Goal: Transaction & Acquisition: Book appointment/travel/reservation

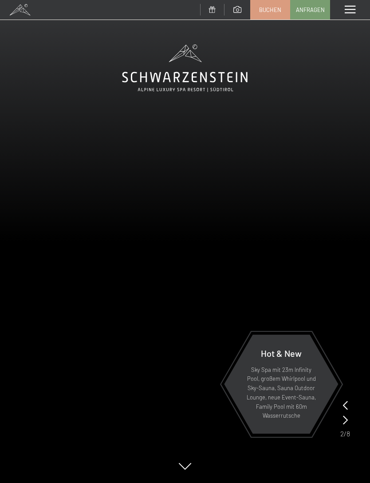
click at [273, 11] on span "Buchen" at bounding box center [270, 10] width 22 height 8
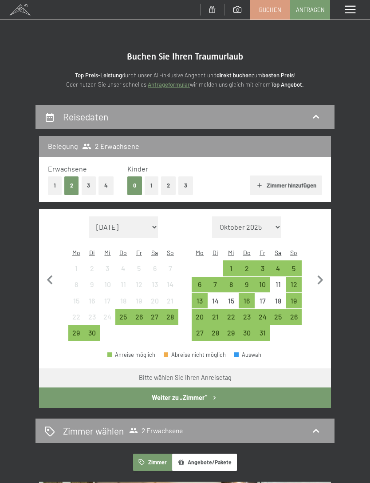
click at [312, 10] on span "Anfragen" at bounding box center [310, 10] width 29 height 8
click at [344, 17] on div "Menü" at bounding box center [350, 10] width 40 height 20
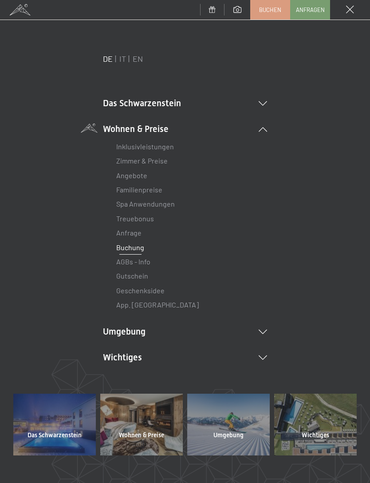
click at [123, 59] on link "IT" at bounding box center [122, 59] width 7 height 10
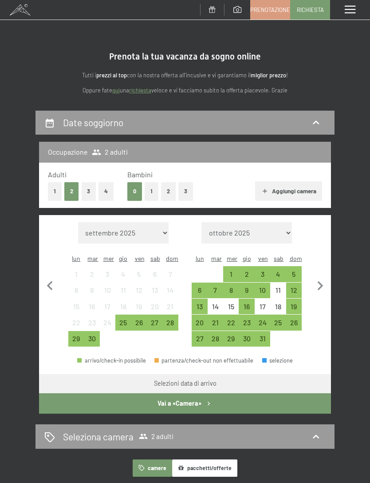
click at [277, 287] on div "11" at bounding box center [278, 294] width 14 height 14
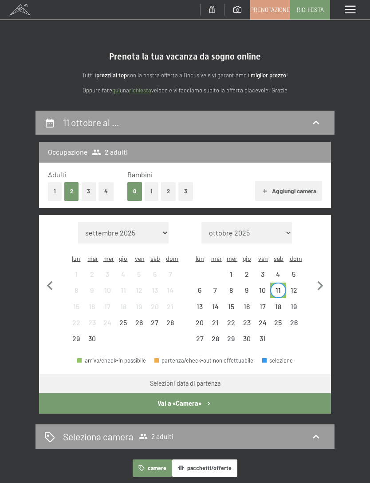
click at [198, 303] on div "13" at bounding box center [200, 310] width 14 height 14
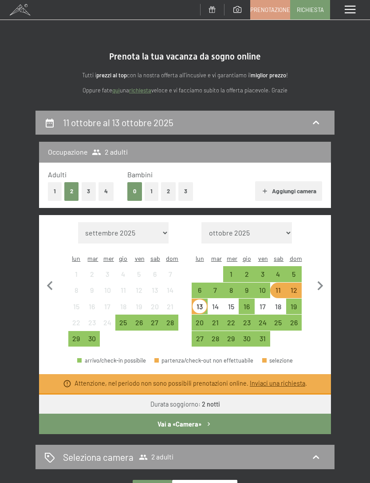
click at [265, 416] on button "Vai a «Camera»" at bounding box center [185, 424] width 292 height 20
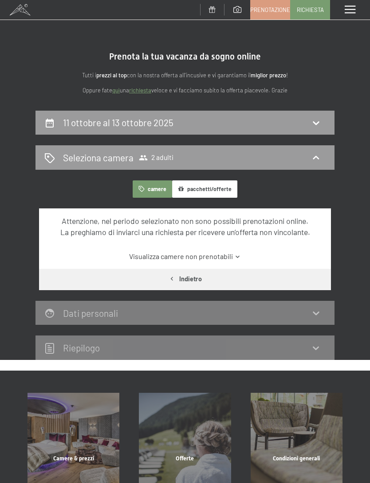
click at [312, 125] on icon at bounding box center [316, 122] width 11 height 11
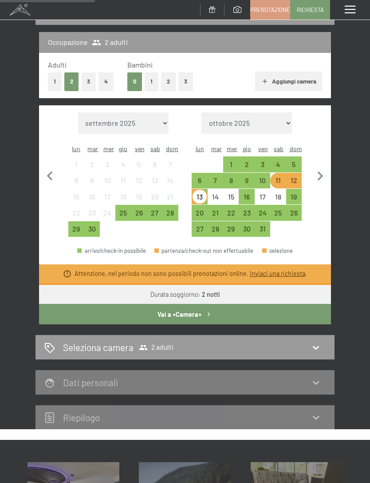
click at [292, 177] on div "12" at bounding box center [294, 184] width 14 height 14
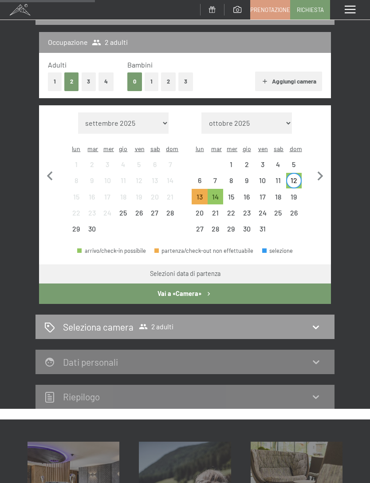
click at [214, 193] on div "14" at bounding box center [216, 200] width 14 height 14
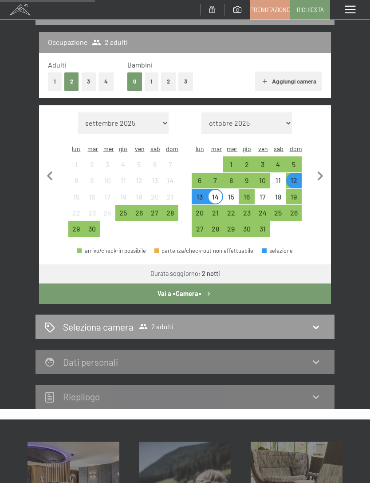
click at [281, 286] on button "Vai a «Camera»" at bounding box center [185, 293] width 292 height 20
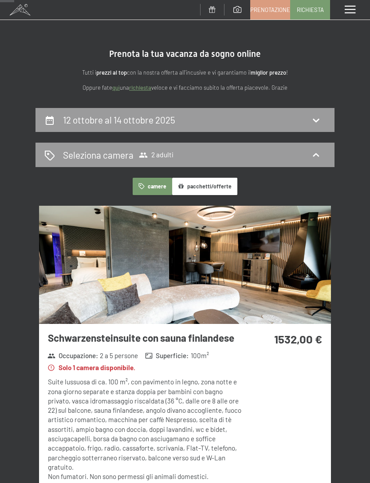
scroll to position [0, 0]
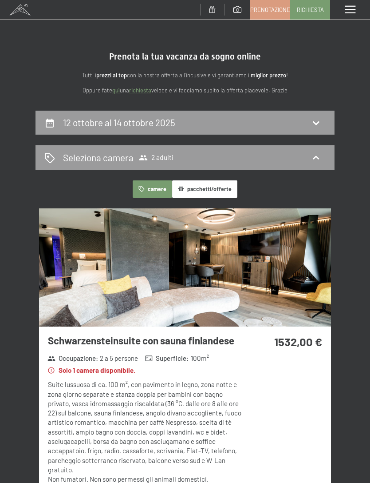
click at [310, 124] on div "12 ottobre al 14 ottobre 2025" at bounding box center [185, 122] width 282 height 13
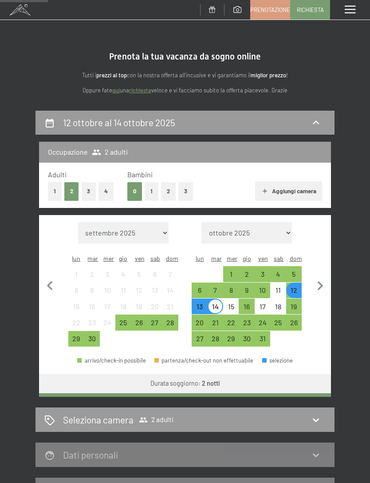
scroll to position [110, 0]
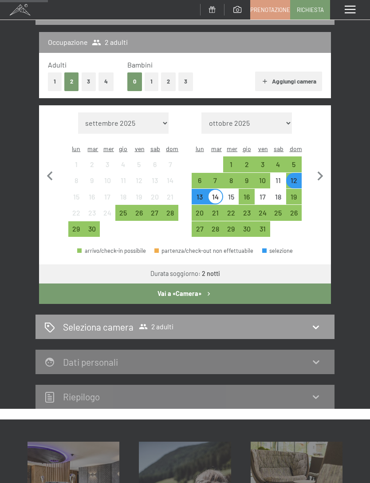
click at [316, 172] on icon "button" at bounding box center [320, 176] width 19 height 19
select select "2025-10-01"
select select "[DATE]"
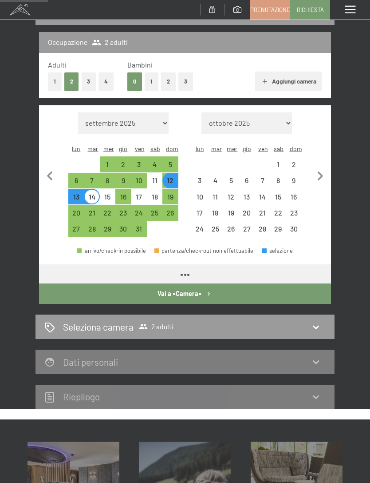
click at [316, 172] on icon "button" at bounding box center [320, 176] width 19 height 19
select select "[DATE]"
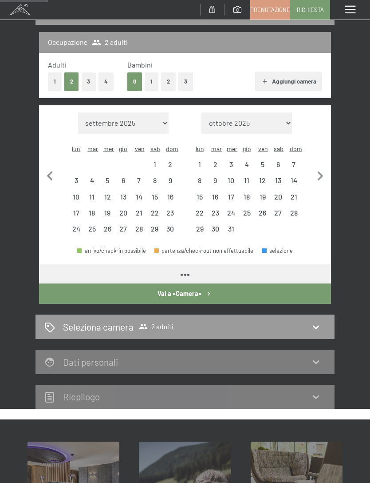
click at [318, 168] on icon "button" at bounding box center [320, 176] width 19 height 19
select select "[DATE]"
click at [320, 171] on icon "button" at bounding box center [321, 175] width 6 height 9
select select "[DATE]"
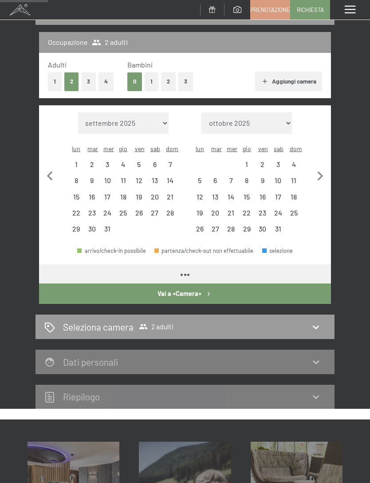
select select "[DATE]"
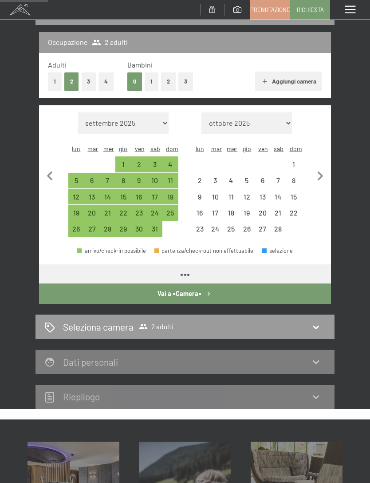
click at [322, 167] on icon "button" at bounding box center [320, 176] width 19 height 19
select select "[DATE]"
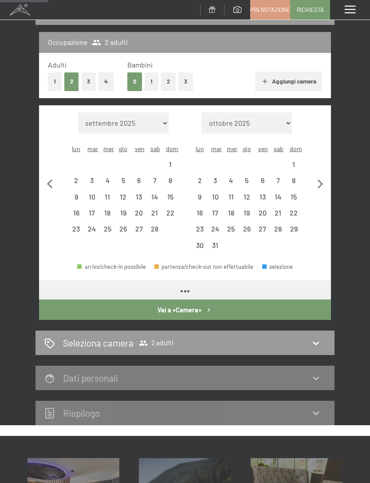
select select "[DATE]"
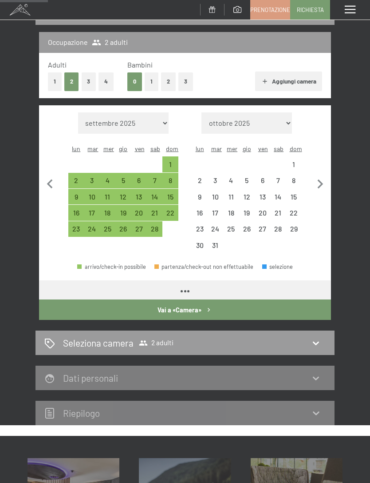
select select "[DATE]"
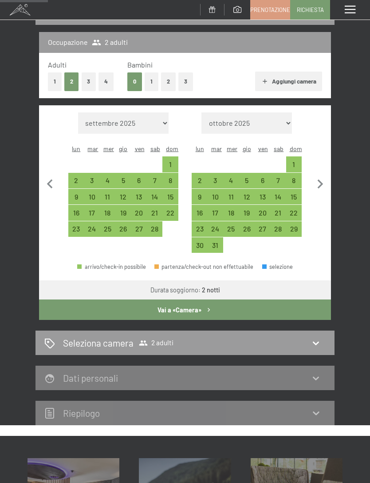
click at [322, 165] on button "button" at bounding box center [320, 182] width 19 height 141
select select "[DATE]"
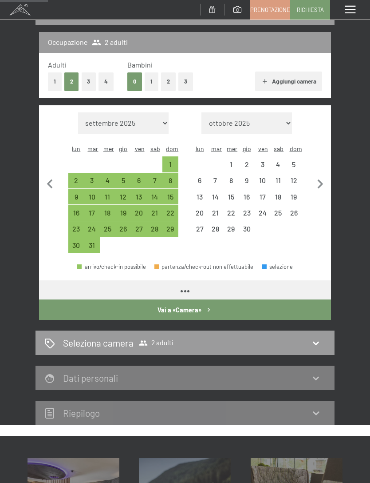
select select "[DATE]"
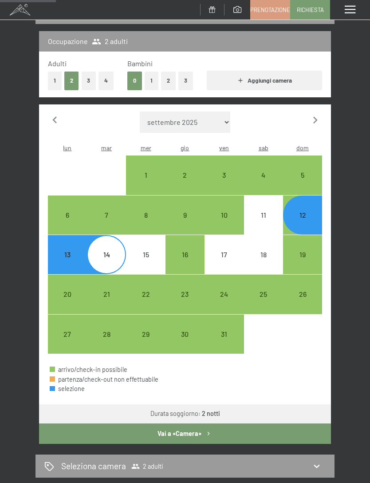
select select "[DATE]"
select select "2025-10-01"
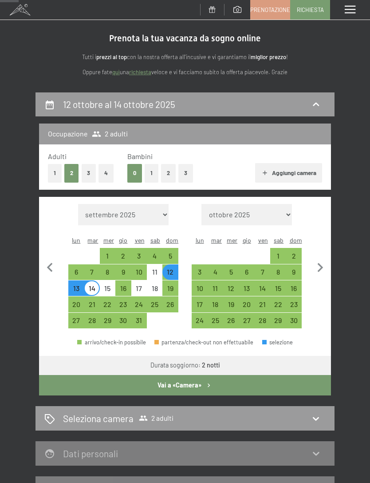
scroll to position [0, 0]
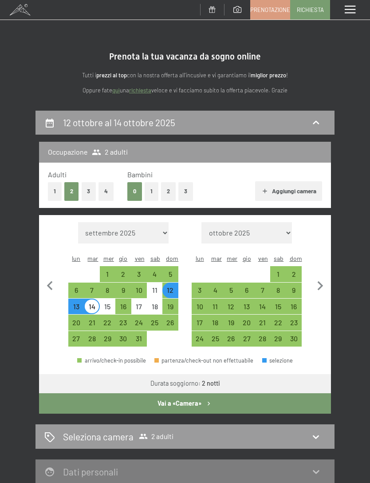
click at [346, 8] on span at bounding box center [350, 10] width 11 height 8
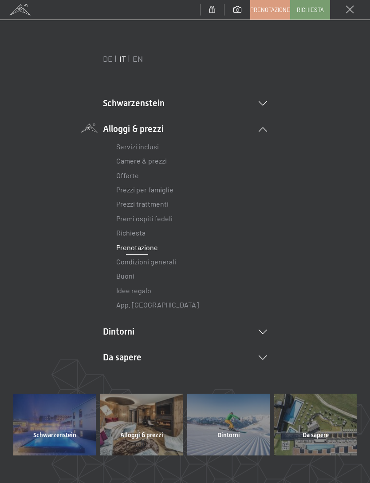
click at [126, 175] on link "Offerte" at bounding box center [127, 175] width 23 height 8
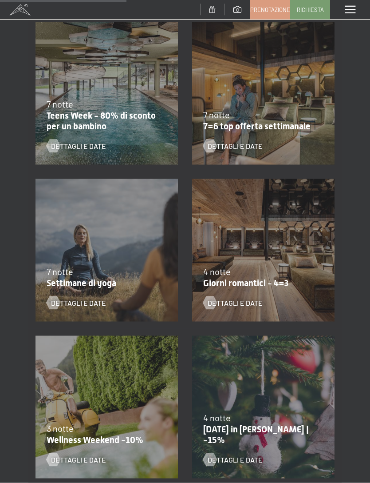
scroll to position [491, 0]
click at [275, 234] on div "9/11/2025-5/12/2025 8/12/2025-19/12/2025 11/1/2026-23/1/2026 8/3/2026-27/3/2026…" at bounding box center [263, 249] width 157 height 157
click at [232, 300] on span "Dettagli e Date" at bounding box center [235, 303] width 55 height 10
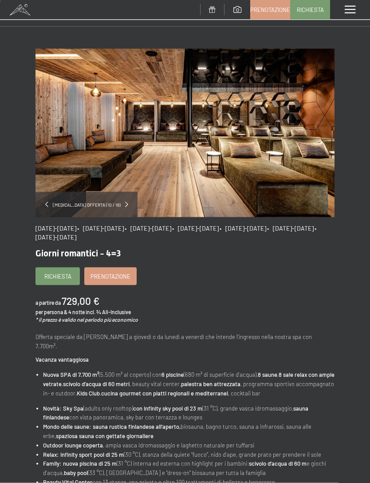
scroll to position [14, 0]
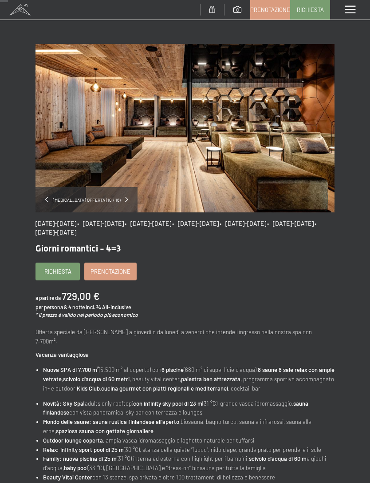
click at [122, 269] on span "Prenotazione" at bounding box center [111, 271] width 40 height 8
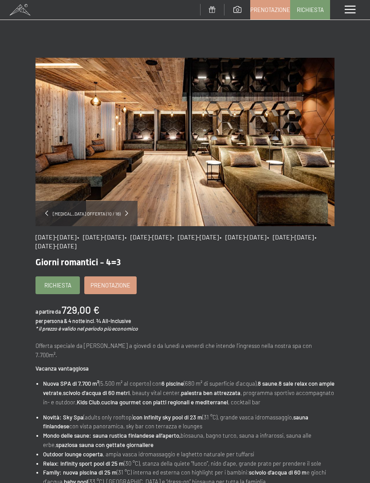
click at [113, 271] on span "Consenso marketing*" at bounding box center [132, 267] width 67 height 9
click at [95, 271] on input "Consenso marketing*" at bounding box center [90, 267] width 9 height 9
checkbox input "false"
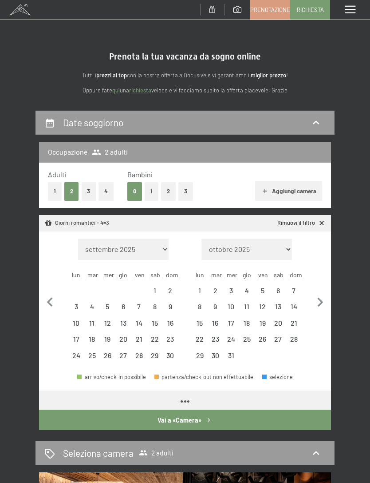
select select "[DATE]"
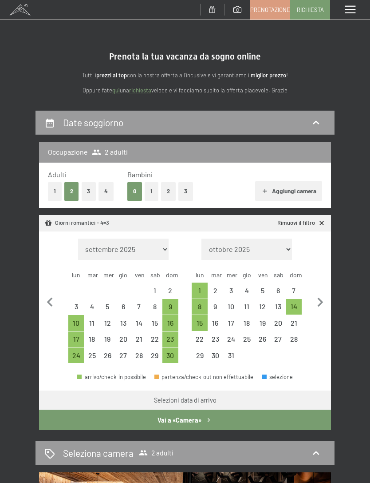
click at [315, 293] on icon "button" at bounding box center [320, 302] width 19 height 19
select select "[DATE]"
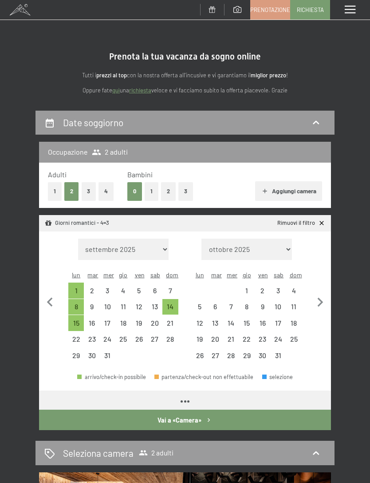
select select "[DATE]"
click at [317, 293] on icon "button" at bounding box center [320, 302] width 19 height 19
select select "[DATE]"
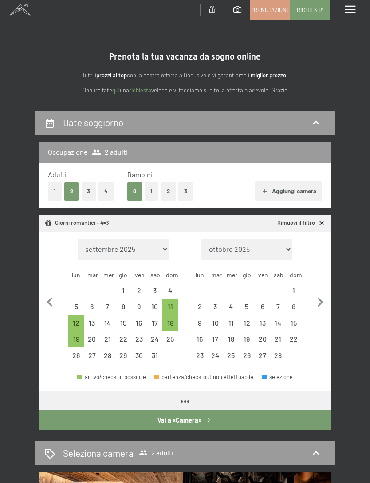
click at [317, 293] on icon "button" at bounding box center [320, 302] width 19 height 19
select select "[DATE]"
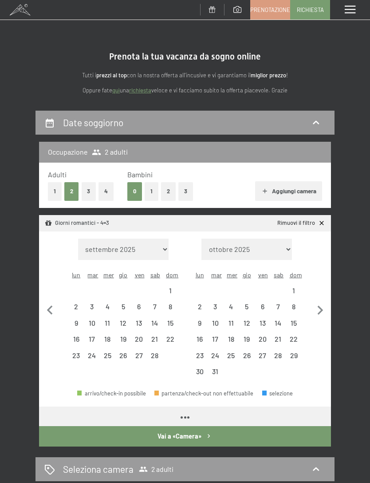
click at [313, 292] on button "button" at bounding box center [320, 309] width 19 height 141
select select "[DATE]"
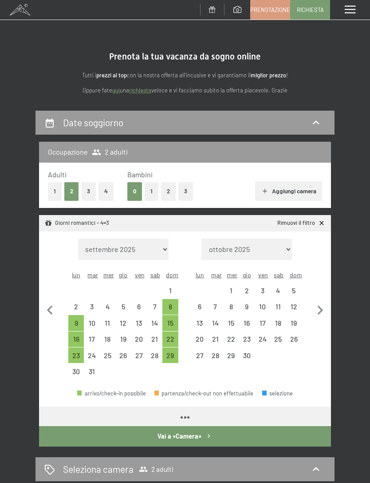
select select "[DATE]"
click at [196, 303] on div "6" at bounding box center [200, 310] width 14 height 14
select select "[DATE]"
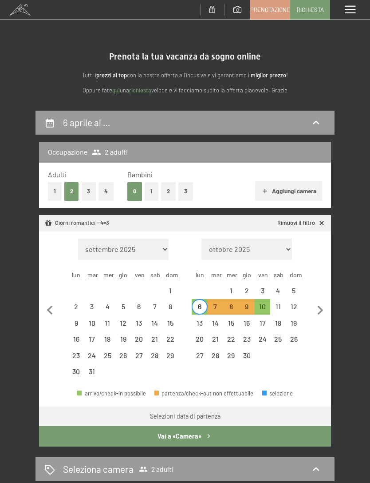
click at [261, 303] on div "10" at bounding box center [263, 310] width 14 height 14
select select "[DATE]"
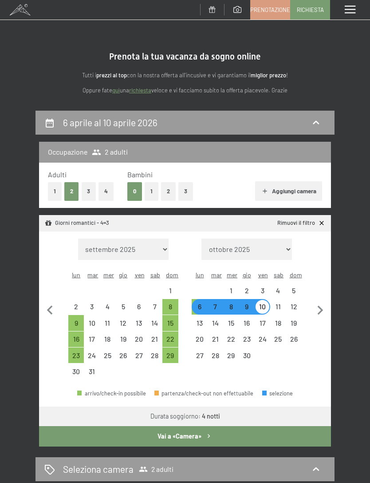
select select "[DATE]"
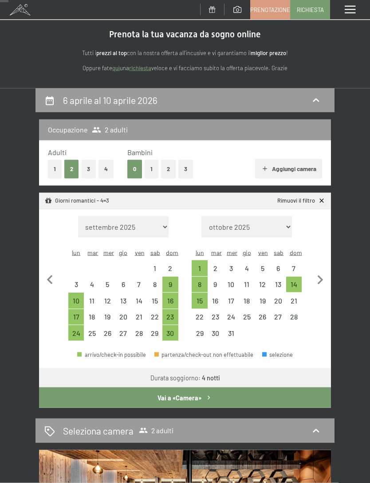
scroll to position [20, 0]
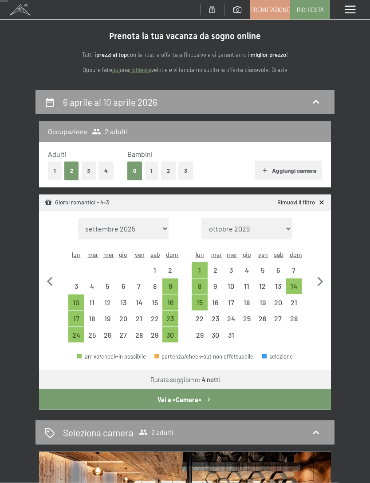
click at [228, 389] on button "Vai a «Camera»" at bounding box center [185, 399] width 292 height 20
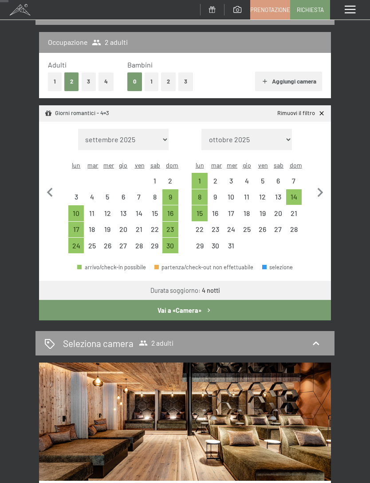
select select "[DATE]"
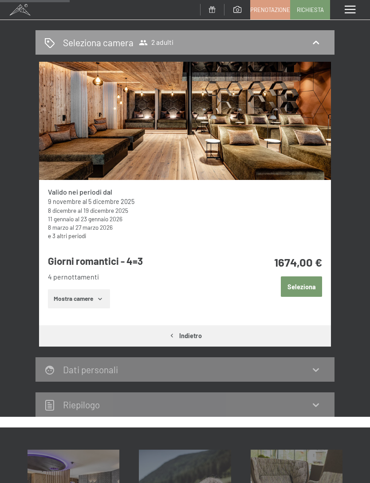
scroll to position [115, 0]
click at [307, 281] on button "Seleziona" at bounding box center [301, 287] width 41 height 20
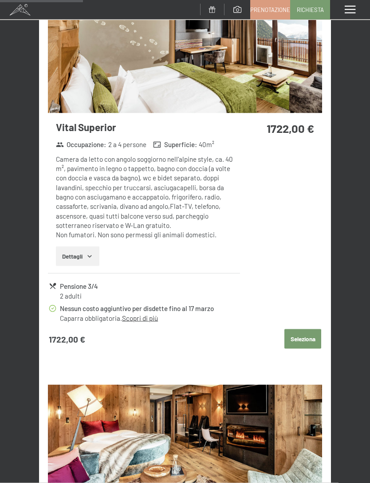
scroll to position [851, 0]
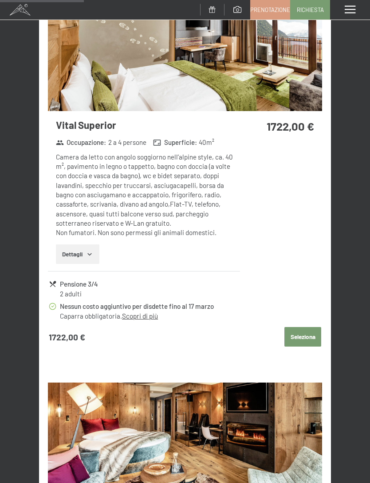
click at [307, 327] on button "Seleziona" at bounding box center [303, 337] width 37 height 20
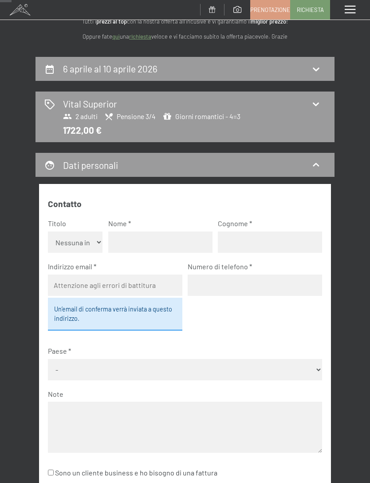
scroll to position [0, 0]
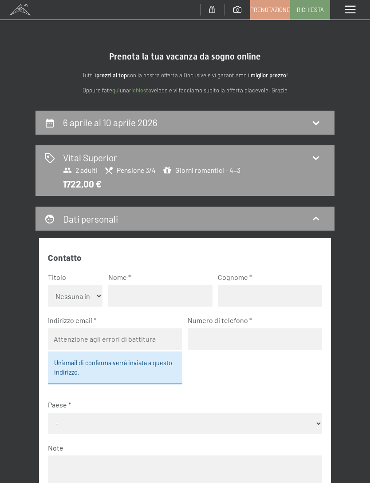
click at [314, 159] on icon at bounding box center [316, 157] width 11 height 11
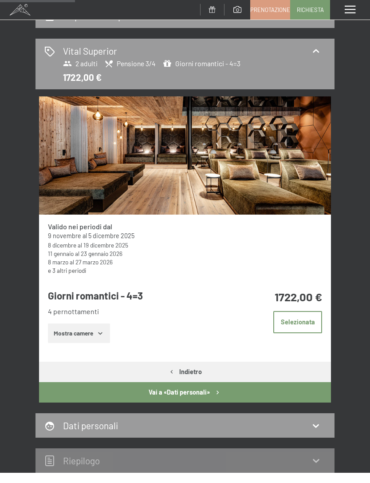
scroll to position [176, 0]
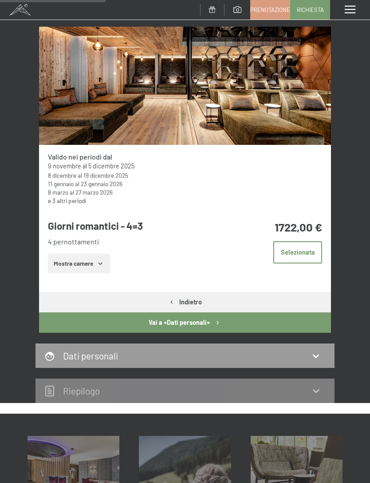
click at [92, 254] on button "Mostra camere" at bounding box center [79, 264] width 62 height 20
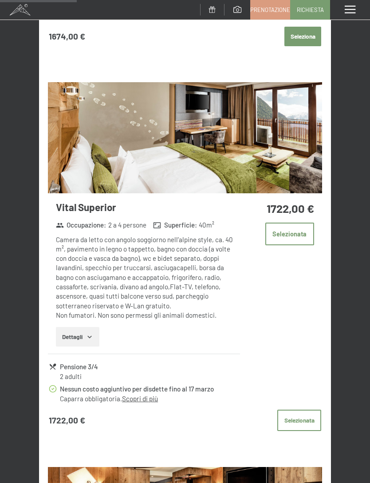
scroll to position [796, 0]
